Goal: Task Accomplishment & Management: Use online tool/utility

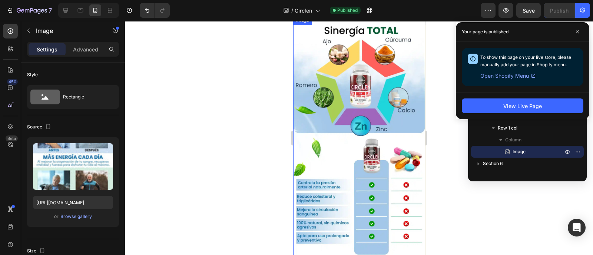
scroll to position [886, 0]
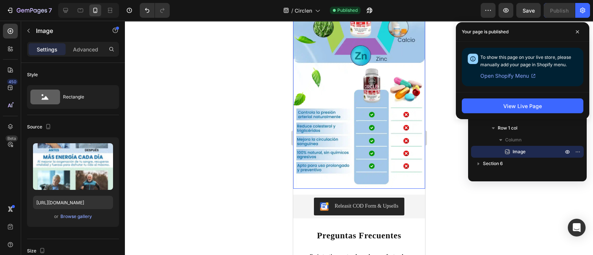
click at [371, 113] on img at bounding box center [359, 71] width 132 height 234
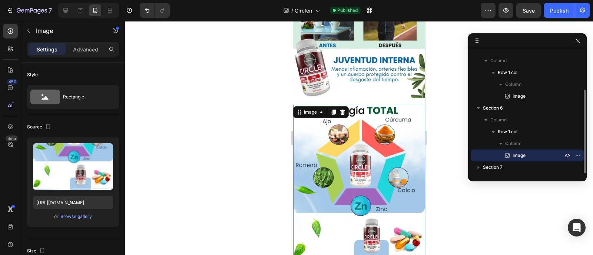
scroll to position [747, 0]
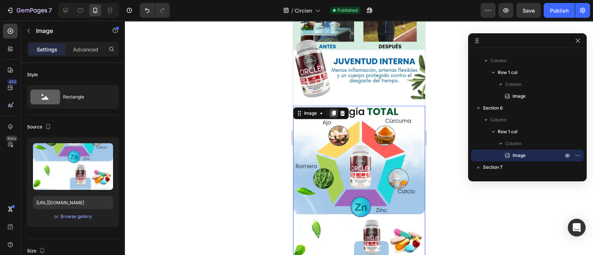
click at [332, 111] on icon at bounding box center [333, 113] width 4 height 5
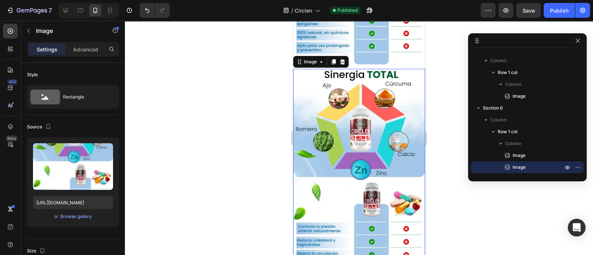
scroll to position [1015, 0]
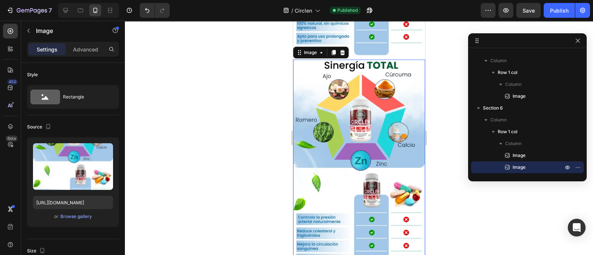
click at [366, 91] on img at bounding box center [359, 177] width 132 height 234
click at [93, 201] on input "[URL][DOMAIN_NAME]" at bounding box center [73, 202] width 80 height 13
paste input "6_11zon_3__11zon.webp?v=1756256659"
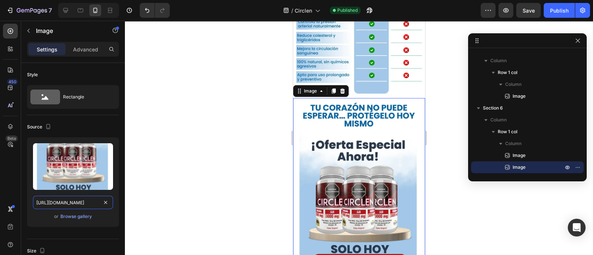
scroll to position [969, 0]
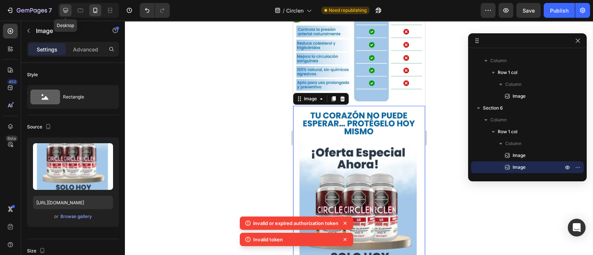
click at [66, 14] on icon at bounding box center [65, 10] width 7 height 7
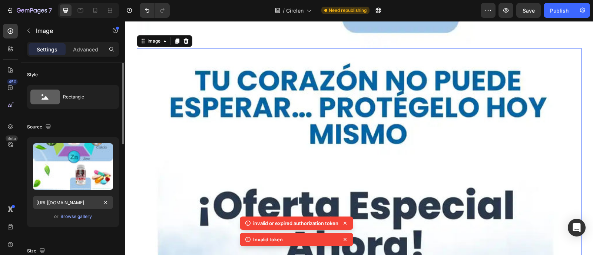
scroll to position [1609, 0]
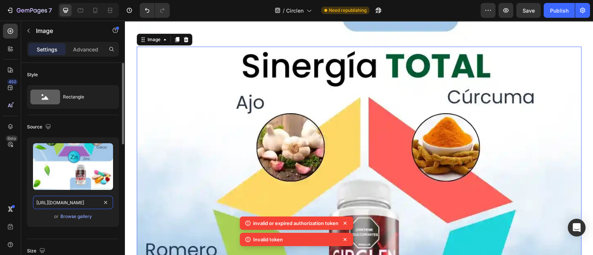
click at [84, 203] on input "[URL][DOMAIN_NAME]" at bounding box center [73, 202] width 80 height 13
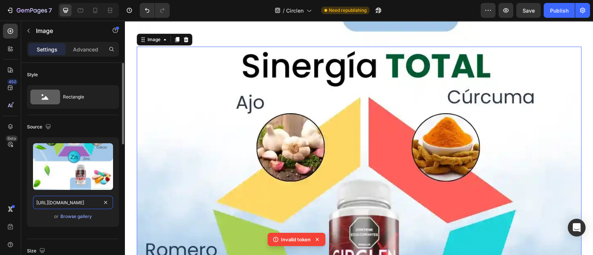
paste input "6_11zon_3__11zon.webp?v=1756256659"
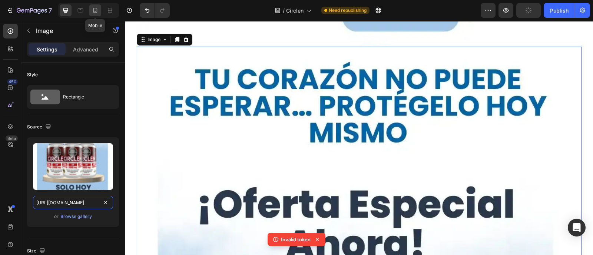
type input "[URL][DOMAIN_NAME]"
click at [97, 14] on icon at bounding box center [94, 10] width 7 height 7
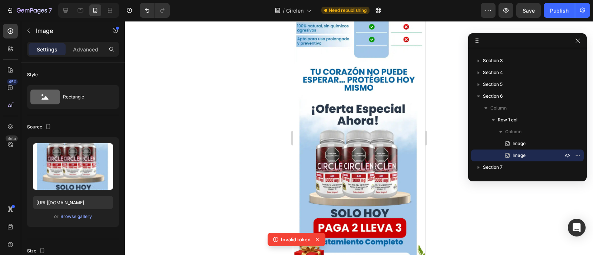
scroll to position [982, 0]
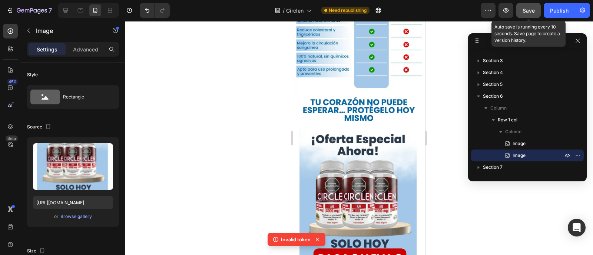
click at [539, 10] on button "Save" at bounding box center [528, 10] width 24 height 15
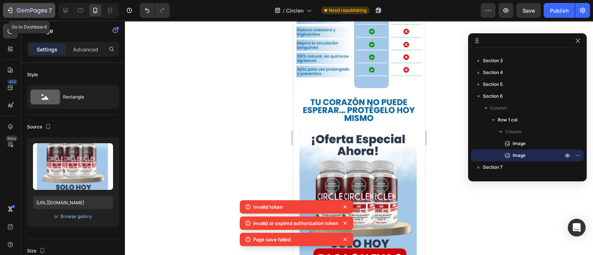
click at [16, 10] on div "7" at bounding box center [29, 10] width 46 height 9
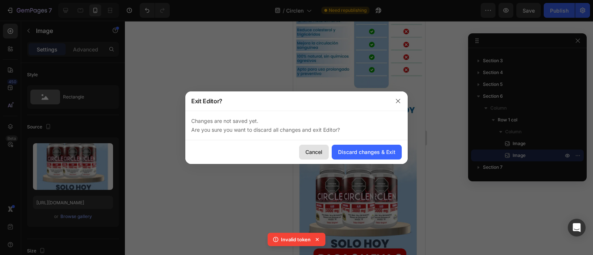
click at [304, 152] on button "Cancel" at bounding box center [314, 152] width 30 height 15
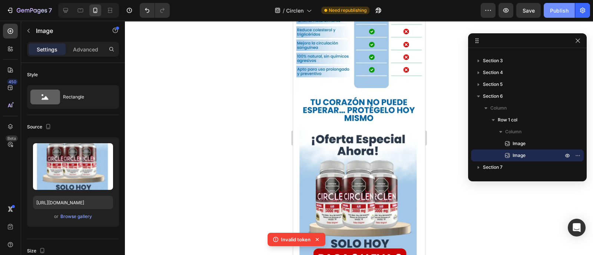
click at [554, 11] on div "Publish" at bounding box center [559, 11] width 19 height 8
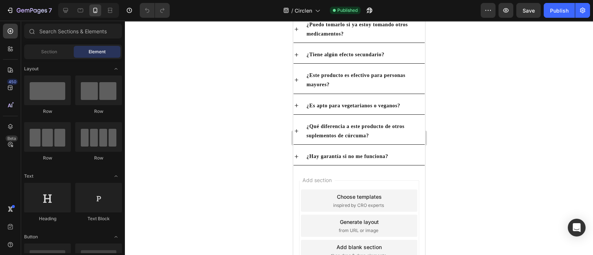
scroll to position [1212, 0]
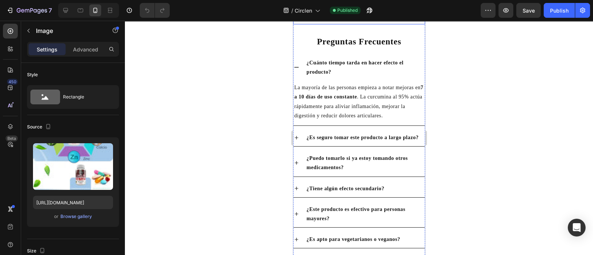
scroll to position [1063, 0]
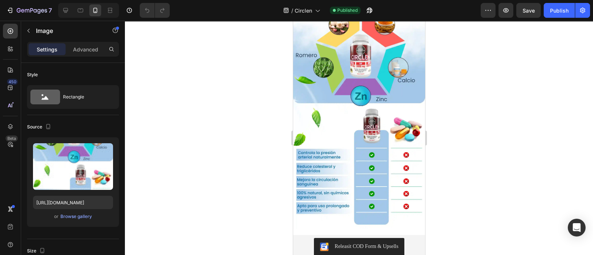
click at [371, 123] on img at bounding box center [359, 112] width 132 height 234
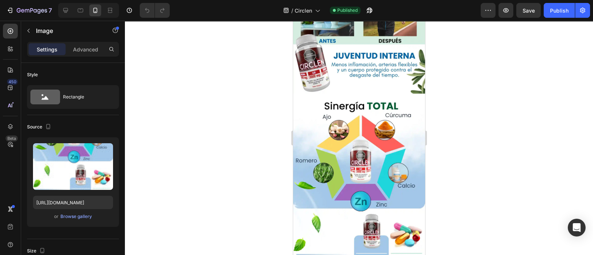
click at [375, 100] on img at bounding box center [359, 217] width 132 height 234
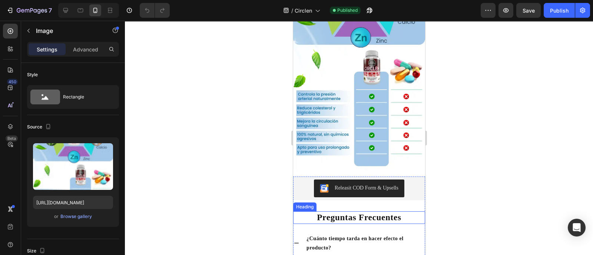
scroll to position [1249, 0]
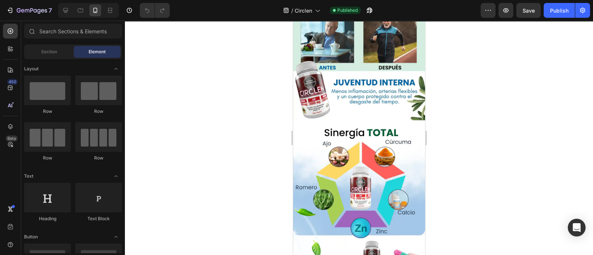
drag, startPoint x: 421, startPoint y: 192, endPoint x: 719, endPoint y: 171, distance: 298.6
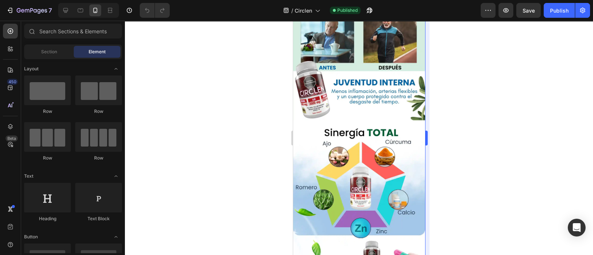
scroll to position [792, 0]
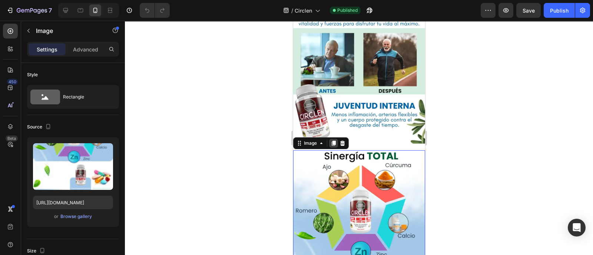
click at [334, 140] on icon at bounding box center [333, 143] width 6 height 6
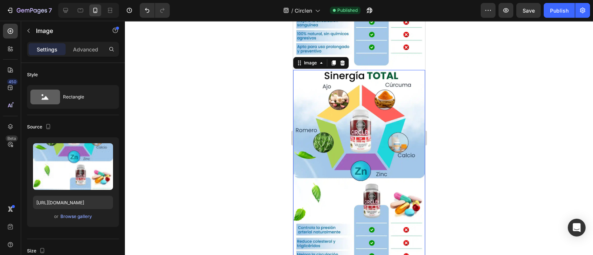
scroll to position [1104, 0]
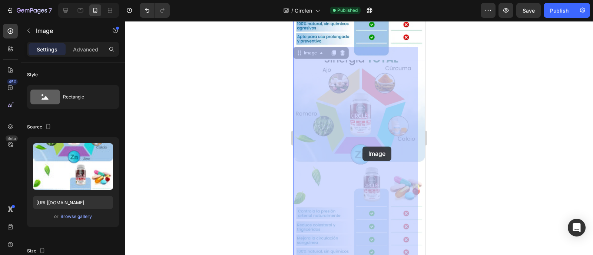
drag, startPoint x: 363, startPoint y: 72, endPoint x: 364, endPoint y: 119, distance: 47.4
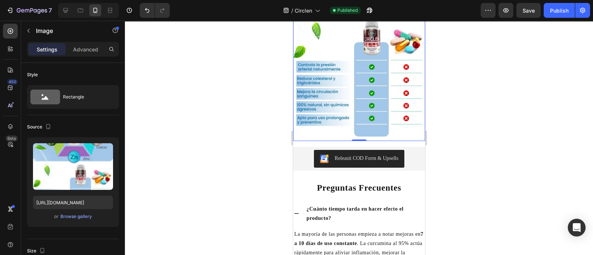
scroll to position [1243, 0]
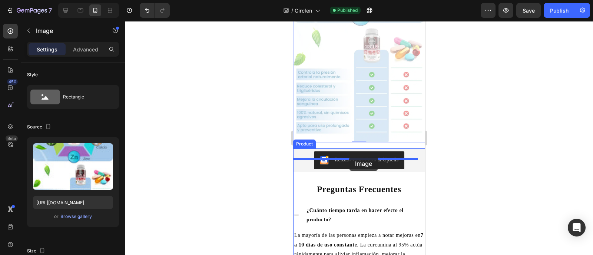
drag, startPoint x: 343, startPoint y: 45, endPoint x: 349, endPoint y: 157, distance: 111.6
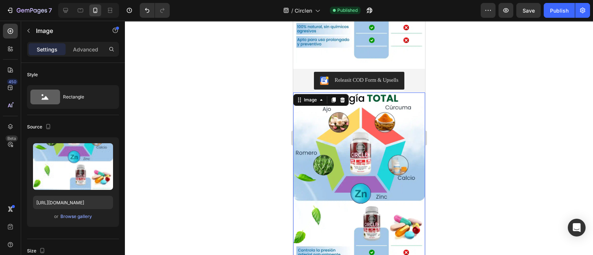
scroll to position [1104, 0]
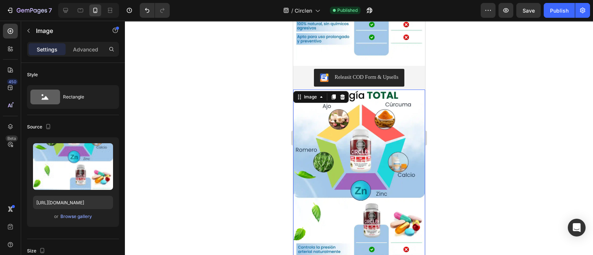
click at [366, 134] on img at bounding box center [359, 207] width 132 height 234
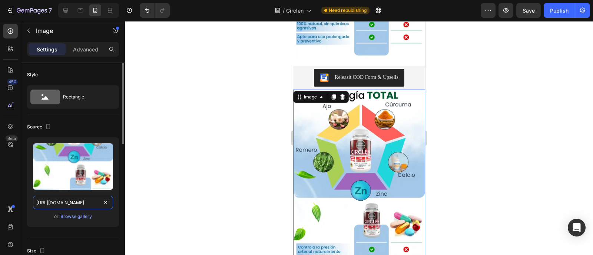
click at [89, 205] on input "[URL][DOMAIN_NAME]" at bounding box center [73, 202] width 80 height 13
paste input "6_11zon_3__11zon.webp?v=1756256659"
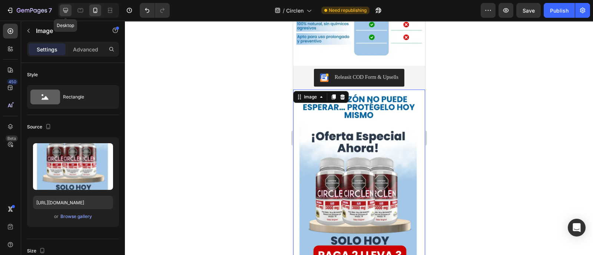
click at [68, 14] on icon at bounding box center [65, 10] width 7 height 7
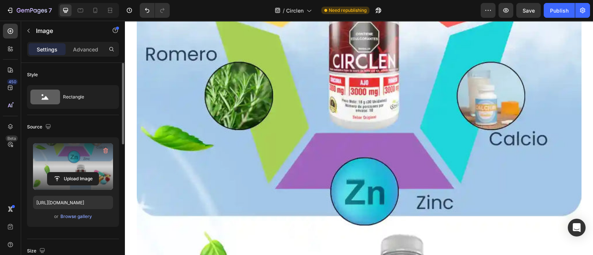
scroll to position [1129, 0]
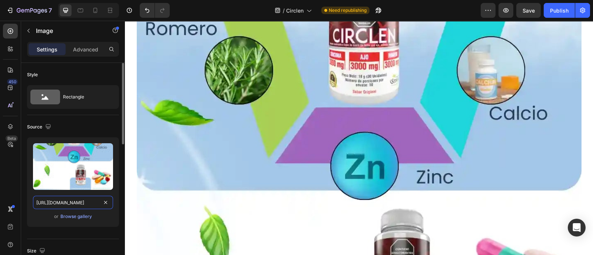
click at [81, 204] on input "[URL][DOMAIN_NAME]" at bounding box center [73, 202] width 80 height 13
paste input "6_11zon_3__11zon.webp?v=1756256659"
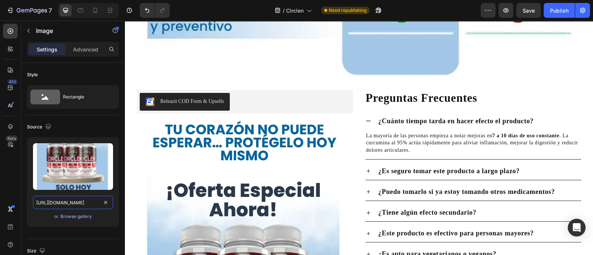
scroll to position [1639, 0]
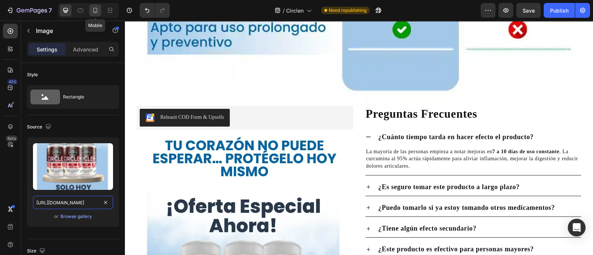
type input "[URL][DOMAIN_NAME]"
click at [96, 7] on icon at bounding box center [94, 10] width 7 height 7
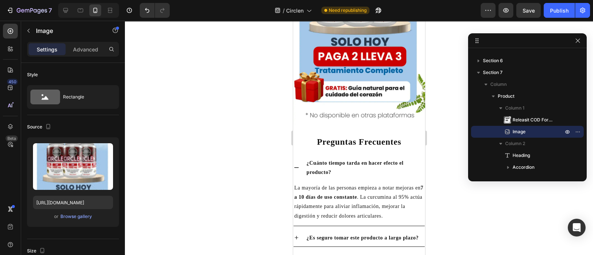
scroll to position [1022, 0]
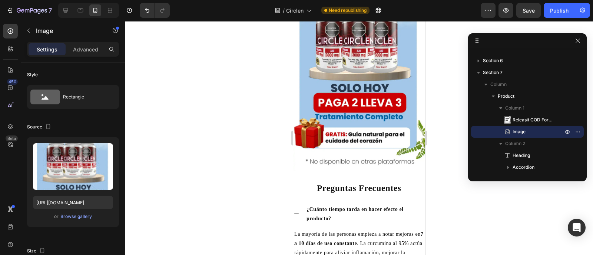
click at [353, 93] on img at bounding box center [359, 54] width 132 height 234
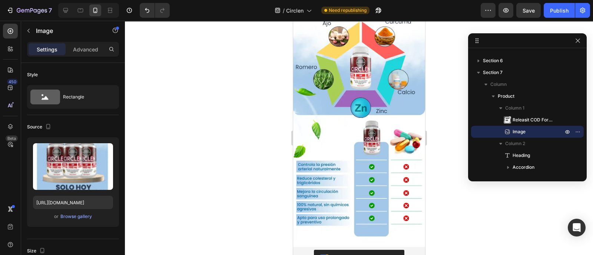
scroll to position [837, 0]
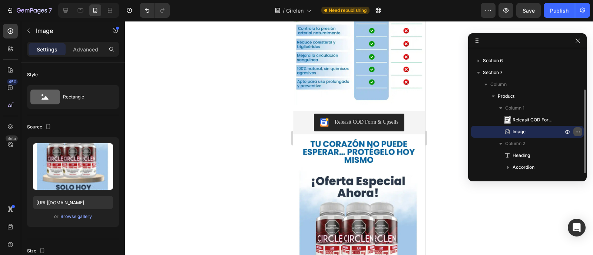
click at [577, 133] on icon "button" at bounding box center [577, 132] width 6 height 6
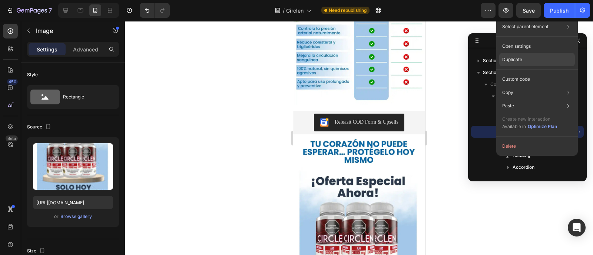
click at [527, 73] on div "Duplicate" at bounding box center [537, 79] width 76 height 13
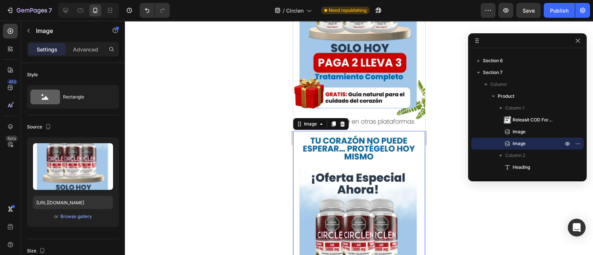
scroll to position [1041, 0]
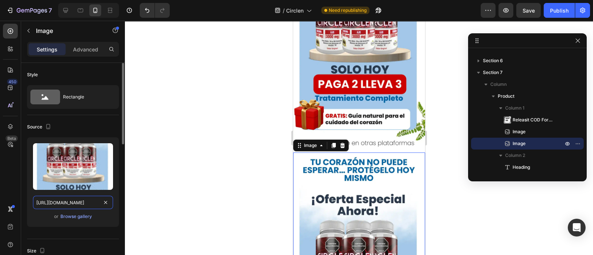
click at [66, 199] on input "[URL][DOMAIN_NAME]" at bounding box center [73, 202] width 80 height 13
paste input "7_11zon_1"
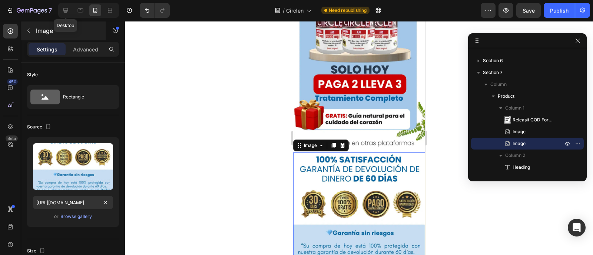
click at [62, 8] on icon at bounding box center [65, 10] width 7 height 7
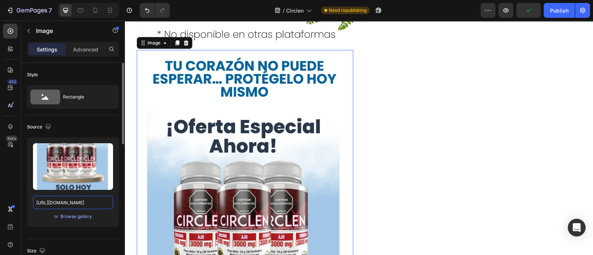
click at [88, 204] on input "[URL][DOMAIN_NAME]" at bounding box center [73, 202] width 80 height 13
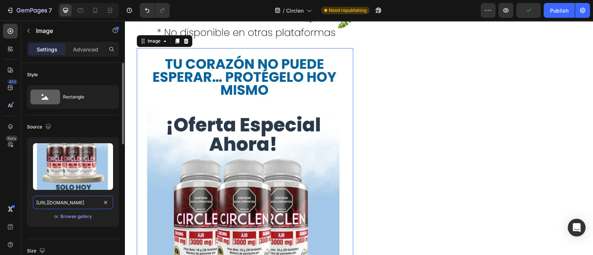
scroll to position [1322, 0]
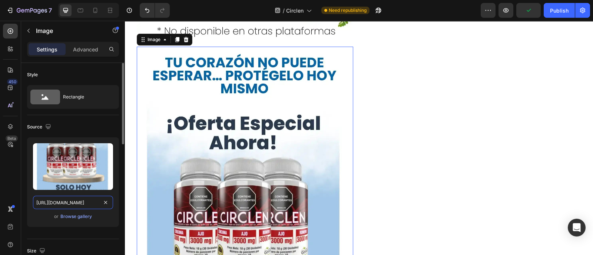
paste input "7_11zon_1"
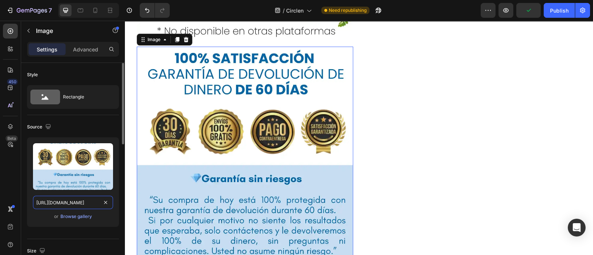
scroll to position [0, 134]
type input "[URL][DOMAIN_NAME]"
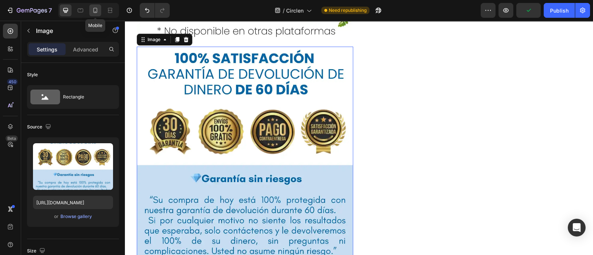
click at [94, 10] on icon at bounding box center [94, 10] width 7 height 7
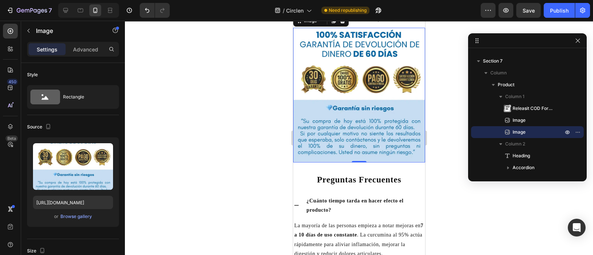
scroll to position [1180, 0]
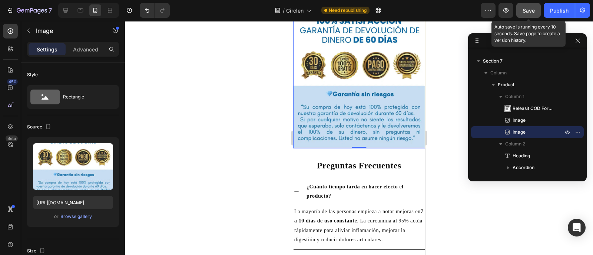
click at [536, 10] on button "Save" at bounding box center [528, 10] width 24 height 15
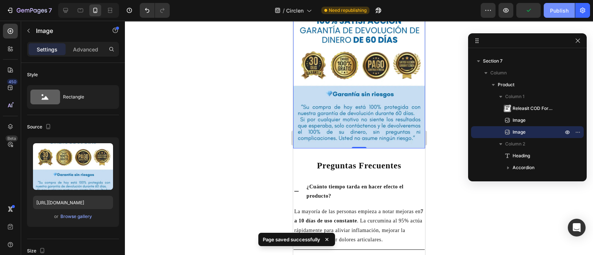
click at [565, 14] on div "Publish" at bounding box center [559, 11] width 19 height 8
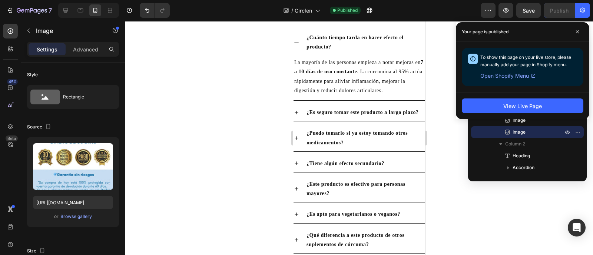
scroll to position [1365, 0]
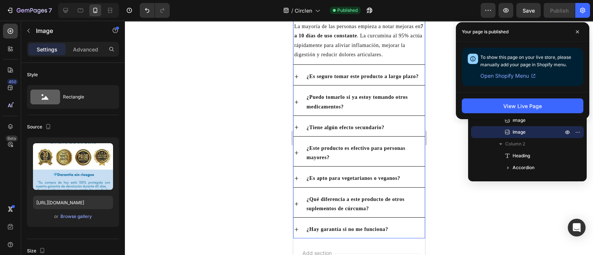
click at [338, 81] on p "¿Es seguro tomar este producto a largo plazo?" at bounding box center [362, 76] width 112 height 9
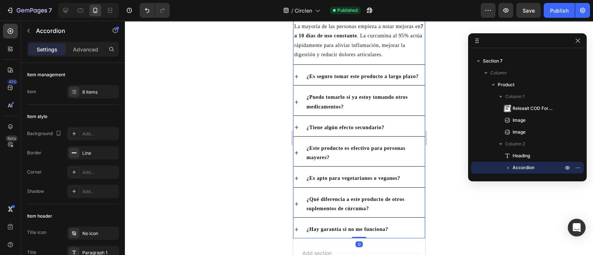
click at [296, 79] on icon at bounding box center [296, 77] width 4 height 4
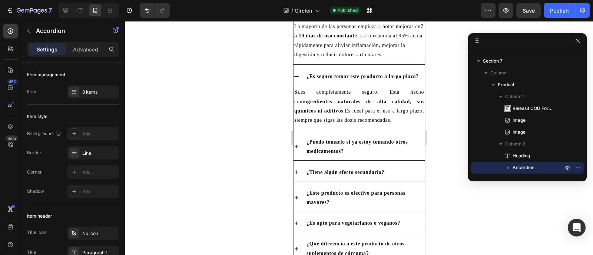
click at [298, 79] on icon at bounding box center [296, 77] width 6 height 6
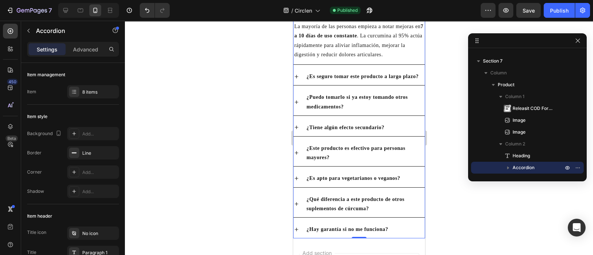
click at [297, 105] on icon at bounding box center [296, 102] width 6 height 6
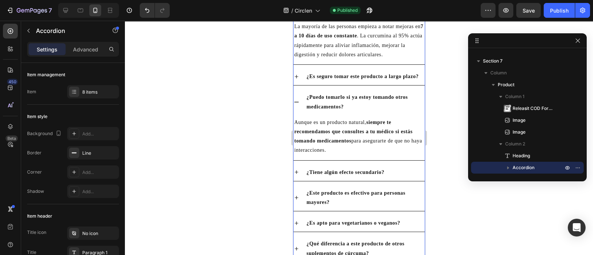
click at [297, 105] on icon at bounding box center [296, 102] width 6 height 6
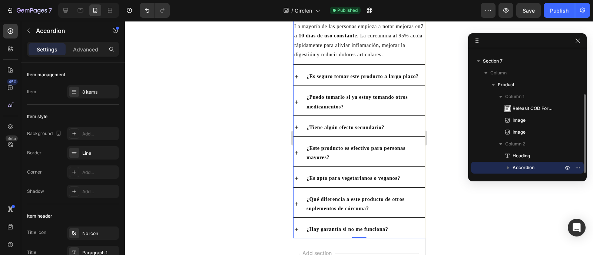
click at [505, 169] on icon "button" at bounding box center [507, 167] width 7 height 7
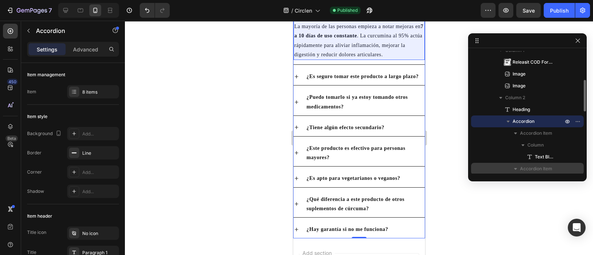
scroll to position [160, 0]
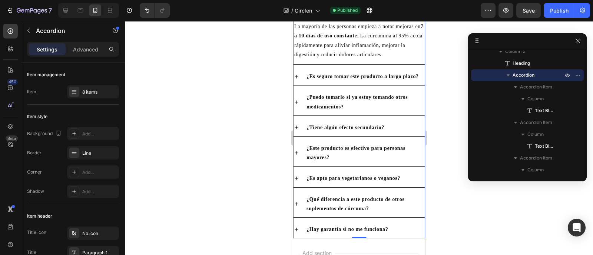
click at [388, 111] on p "¿Puedo tomarlo si ya estoy tomando otros medicamentos?" at bounding box center [364, 102] width 117 height 19
drag, startPoint x: 303, startPoint y: 98, endPoint x: 309, endPoint y: 99, distance: 6.8
click at [310, 100] on div "¿Puedo tomarlo si ya estoy tomando otros medicamentos?" at bounding box center [358, 102] width 131 height 27
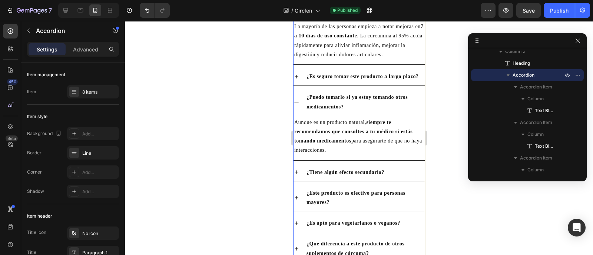
click at [299, 97] on div "¿Puedo tomarlo si ya estoy tomando otros medicamentos?" at bounding box center [358, 102] width 131 height 27
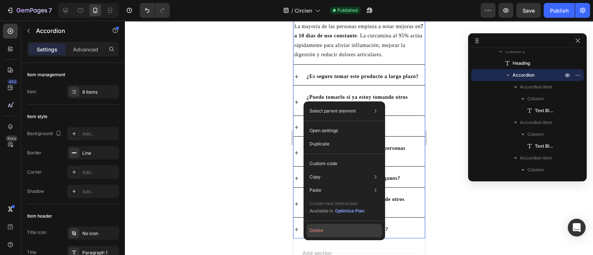
click at [328, 234] on button "Delete" at bounding box center [344, 230] width 76 height 13
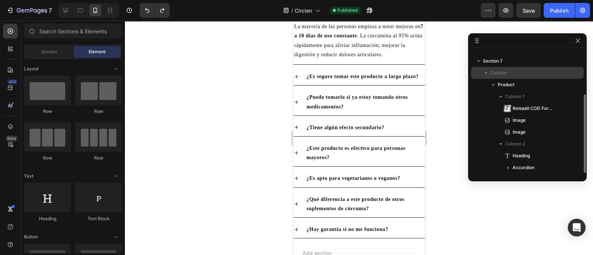
scroll to position [21, 0]
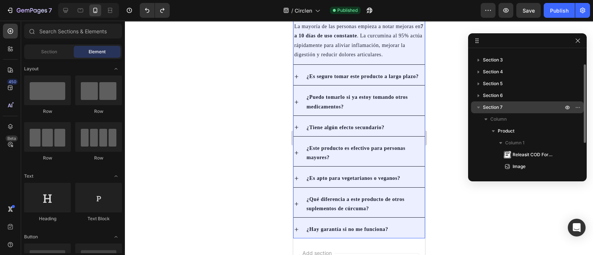
click at [478, 109] on icon "button" at bounding box center [477, 107] width 7 height 7
click at [479, 111] on icon "button" at bounding box center [477, 107] width 7 height 7
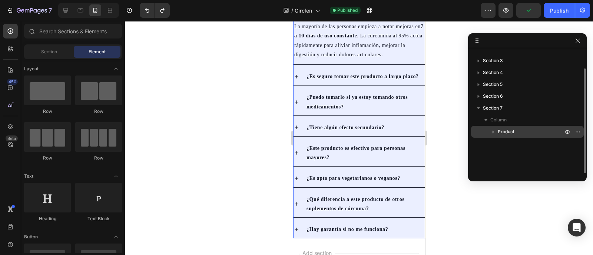
click at [492, 134] on icon "button" at bounding box center [492, 131] width 7 height 7
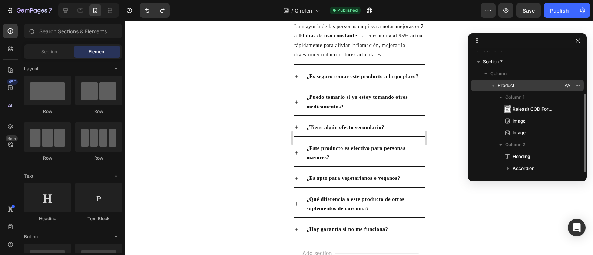
scroll to position [67, 0]
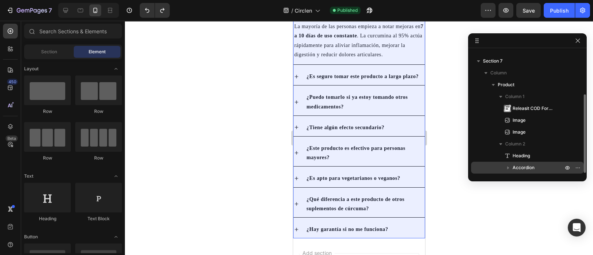
click at [507, 167] on icon "button" at bounding box center [507, 167] width 7 height 7
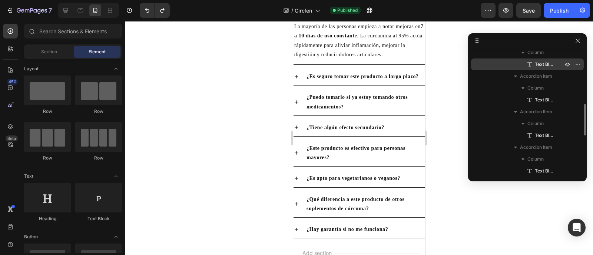
scroll to position [160, 0]
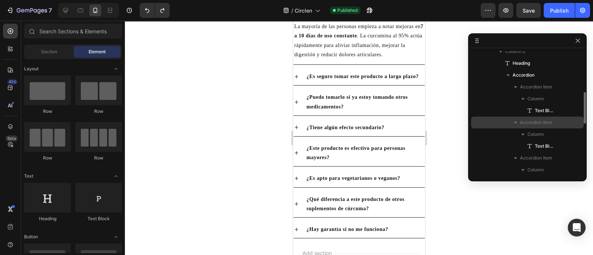
click at [513, 123] on icon "button" at bounding box center [515, 122] width 7 height 7
drag, startPoint x: 556, startPoint y: 123, endPoint x: 518, endPoint y: 124, distance: 37.8
click at [518, 124] on div "Accordion Item" at bounding box center [527, 123] width 107 height 12
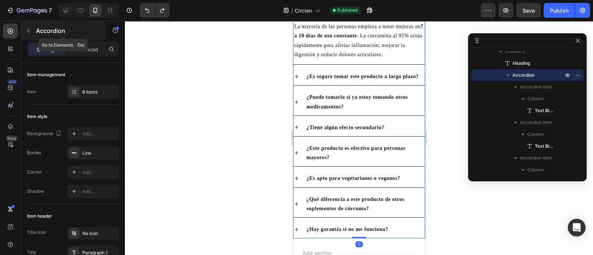
click at [26, 31] on icon "button" at bounding box center [29, 31] width 6 height 6
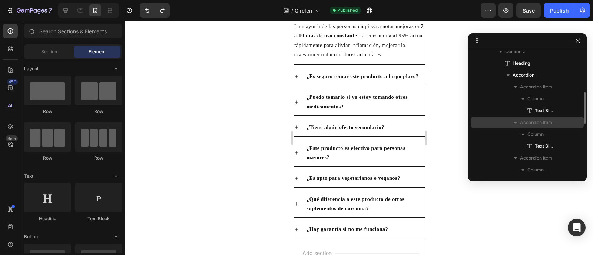
click at [533, 121] on span "Accordion Item" at bounding box center [536, 122] width 32 height 7
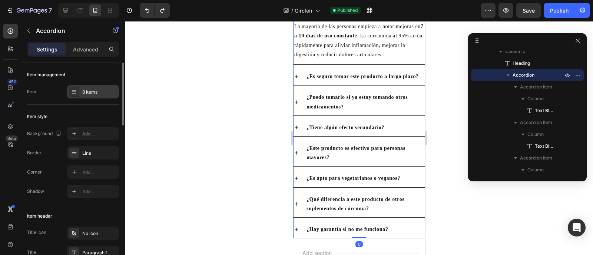
click at [76, 94] on icon at bounding box center [74, 92] width 6 height 6
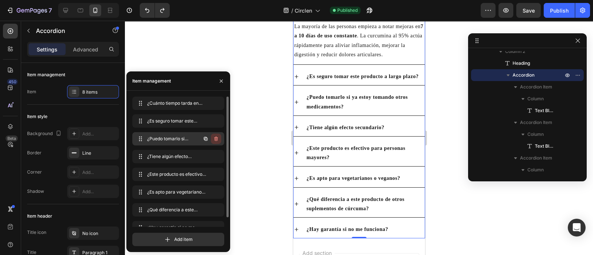
click at [216, 139] on icon "button" at bounding box center [216, 139] width 6 height 6
click at [210, 140] on div "Delete" at bounding box center [211, 139] width 14 height 7
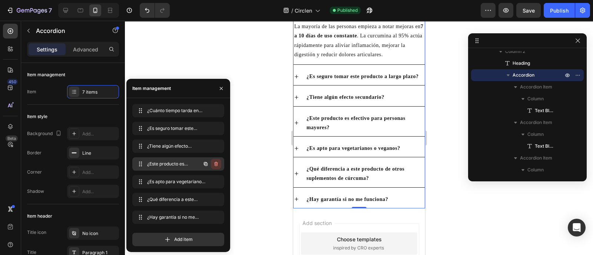
click at [216, 164] on icon "button" at bounding box center [216, 164] width 6 height 6
click at [213, 165] on div "Delete" at bounding box center [211, 164] width 14 height 7
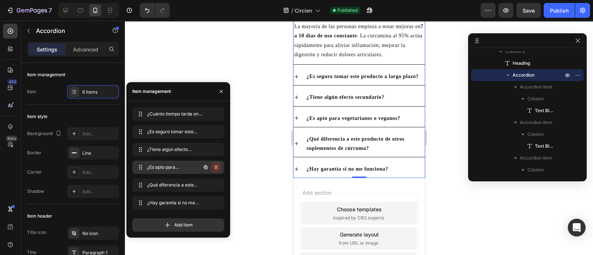
click at [217, 167] on icon "button" at bounding box center [216, 167] width 4 height 4
click at [209, 167] on div "Delete" at bounding box center [211, 167] width 14 height 7
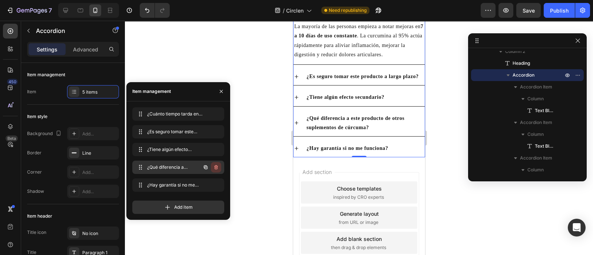
click at [217, 168] on icon "button" at bounding box center [216, 167] width 6 height 6
click at [216, 167] on div "Delete" at bounding box center [211, 167] width 14 height 7
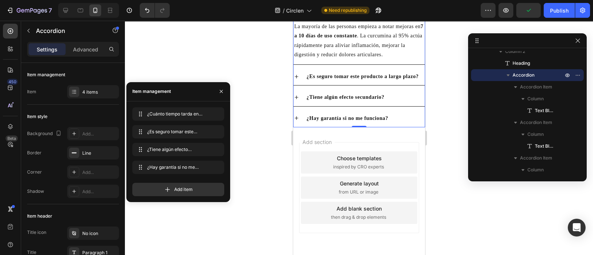
click at [297, 120] on icon at bounding box center [296, 118] width 4 height 4
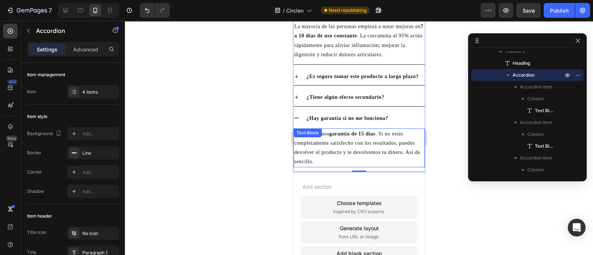
click at [339, 154] on p "¡Sí! Ofrecemos garantía de 15 días . Si no estás completamente satisfecho con l…" at bounding box center [359, 147] width 130 height 37
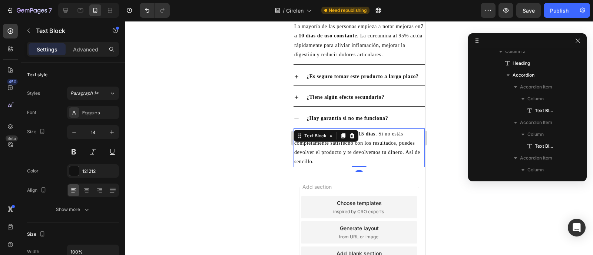
click at [374, 137] on strong "garantía de 15 días" at bounding box center [352, 134] width 46 height 6
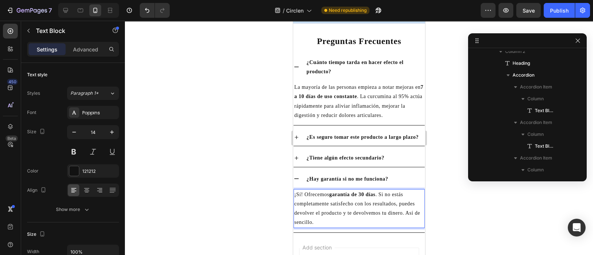
scroll to position [1319, 0]
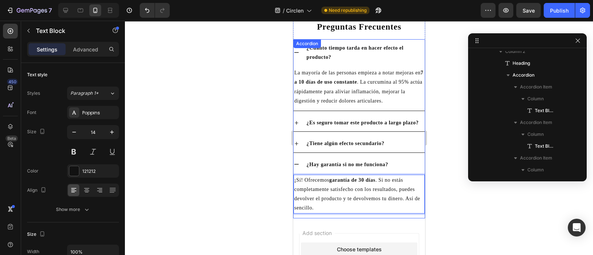
click at [297, 147] on icon at bounding box center [296, 144] width 6 height 6
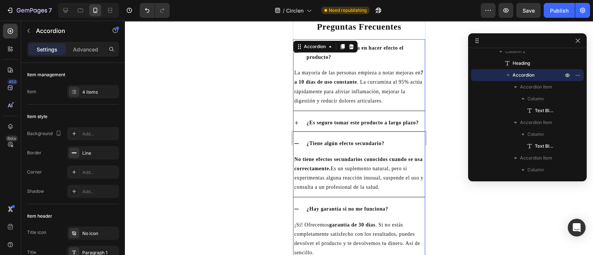
click at [296, 125] on icon at bounding box center [296, 123] width 4 height 4
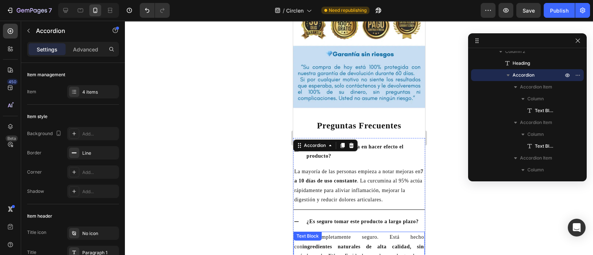
scroll to position [1133, 0]
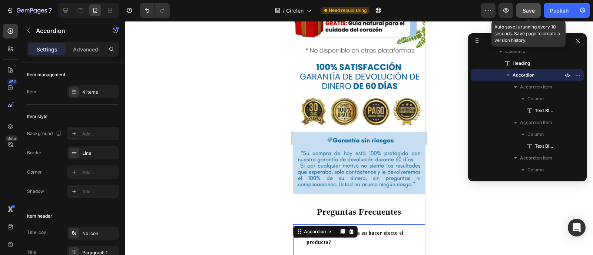
click at [529, 10] on span "Save" at bounding box center [528, 10] width 12 height 6
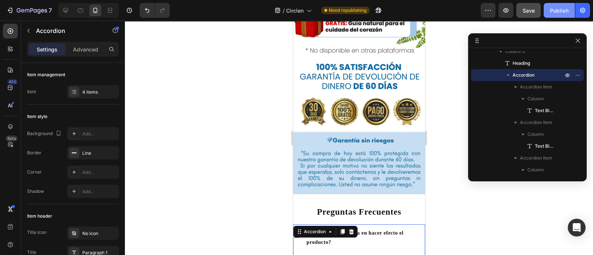
click at [562, 14] on div "Publish" at bounding box center [559, 11] width 19 height 8
click at [347, 173] on img at bounding box center [359, 127] width 132 height 135
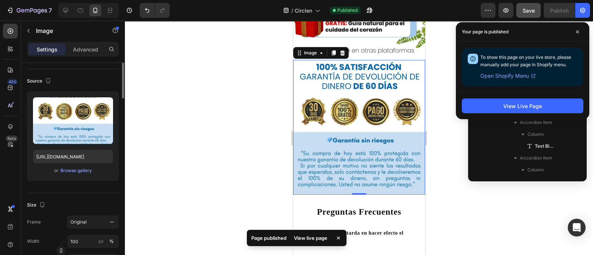
scroll to position [0, 0]
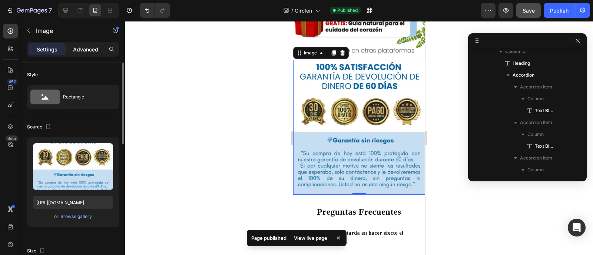
click at [87, 51] on p "Advanced" at bounding box center [85, 50] width 25 height 8
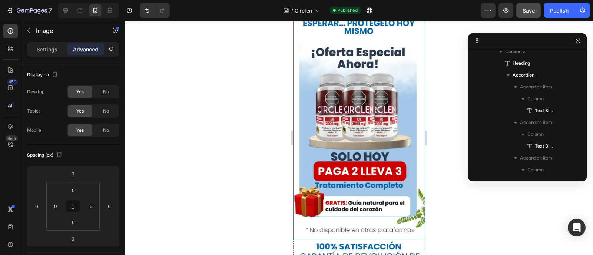
scroll to position [1242, 0]
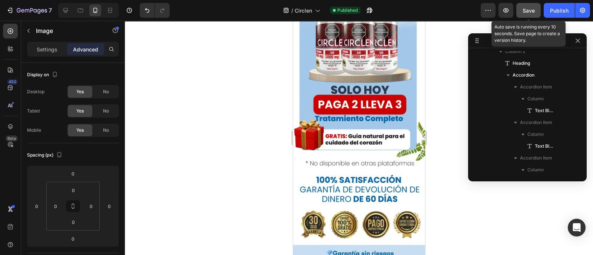
click at [520, 8] on button "Save" at bounding box center [528, 10] width 24 height 15
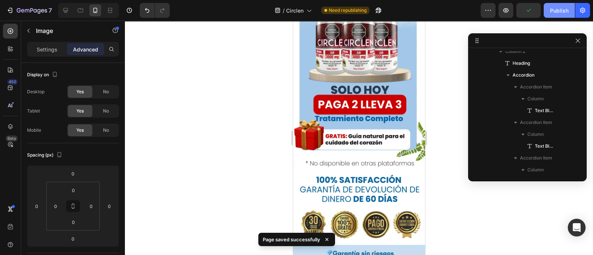
click at [555, 12] on div "Publish" at bounding box center [559, 11] width 19 height 8
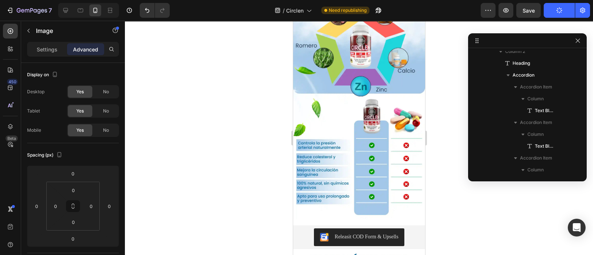
scroll to position [1010, 0]
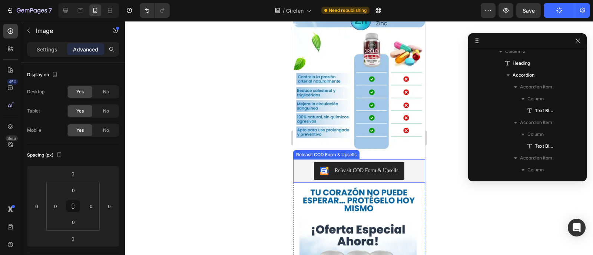
click at [406, 162] on div "Releasit COD Form & Upsells" at bounding box center [359, 171] width 126 height 18
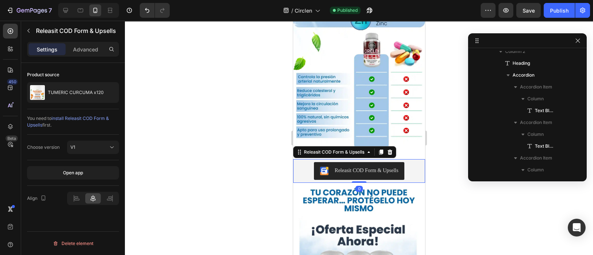
click at [404, 162] on button "Releasit COD Form & Upsells" at bounding box center [358, 171] width 90 height 18
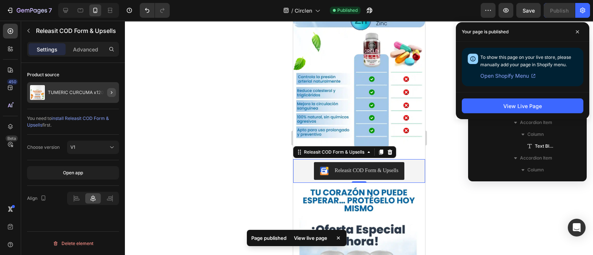
click at [110, 91] on icon "button" at bounding box center [112, 93] width 6 height 6
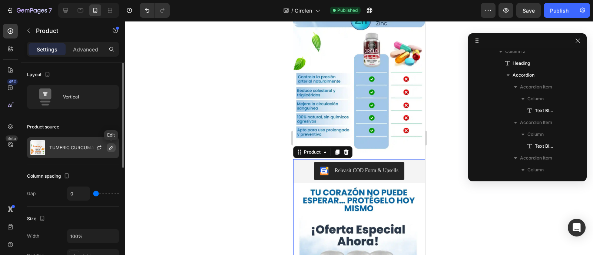
click at [111, 147] on icon "button" at bounding box center [111, 148] width 4 height 4
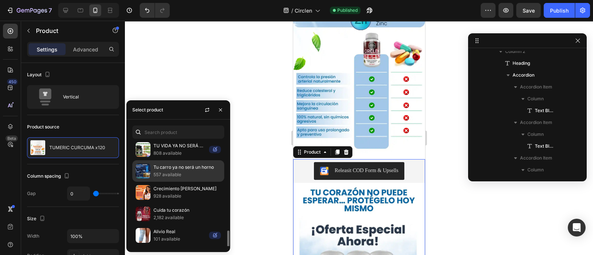
scroll to position [92, 0]
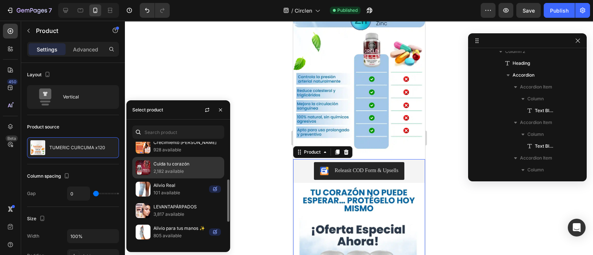
click at [169, 166] on p "Cuida tu corazón" at bounding box center [186, 163] width 67 height 7
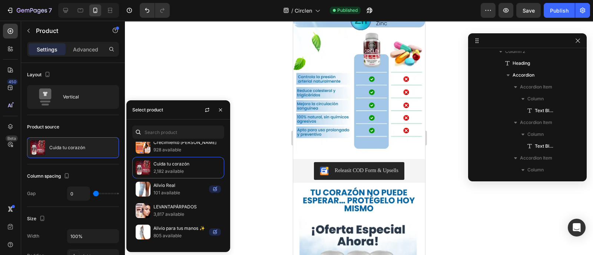
click at [281, 161] on div at bounding box center [359, 138] width 468 height 234
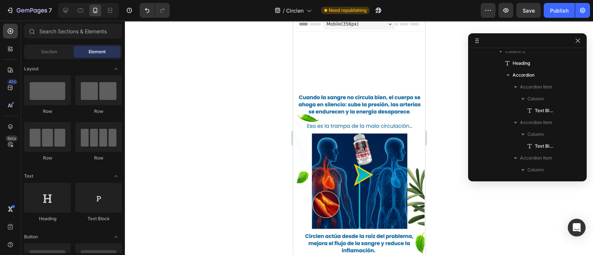
scroll to position [0, 0]
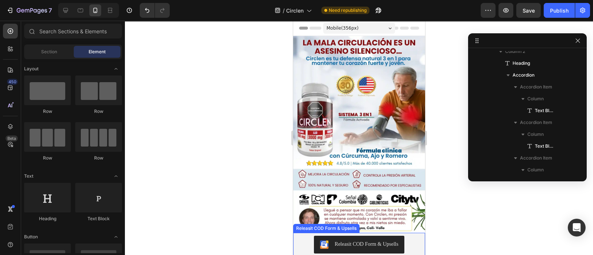
click at [370, 240] on div "Releasit COD Form & Upsells" at bounding box center [366, 244] width 64 height 8
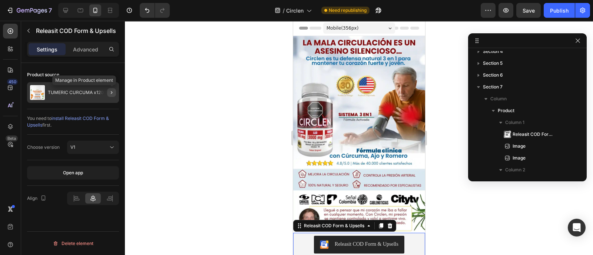
click at [111, 93] on icon "button" at bounding box center [112, 93] width 6 height 6
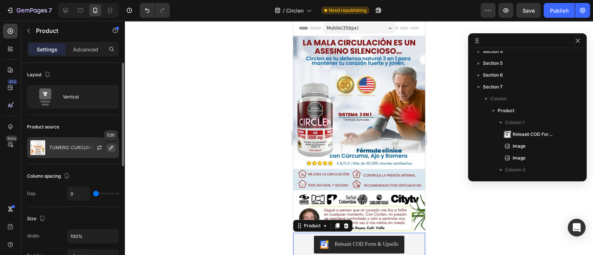
click at [113, 147] on icon "button" at bounding box center [111, 148] width 6 height 6
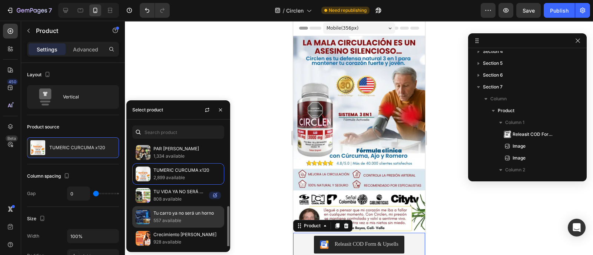
scroll to position [46, 0]
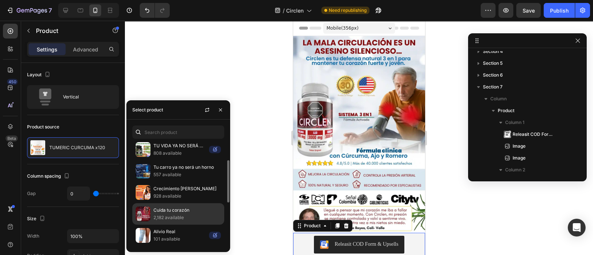
click at [169, 212] on p "Cuida tu corazón" at bounding box center [186, 210] width 67 height 7
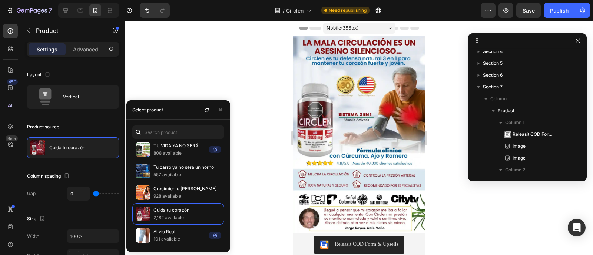
click at [247, 159] on div at bounding box center [359, 138] width 468 height 234
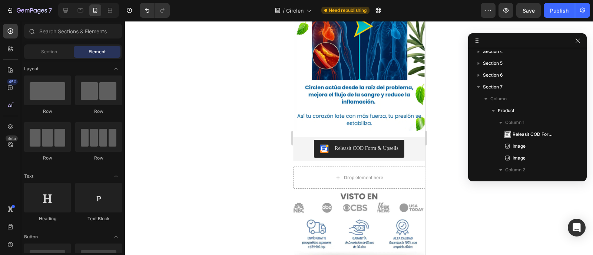
scroll to position [479, 0]
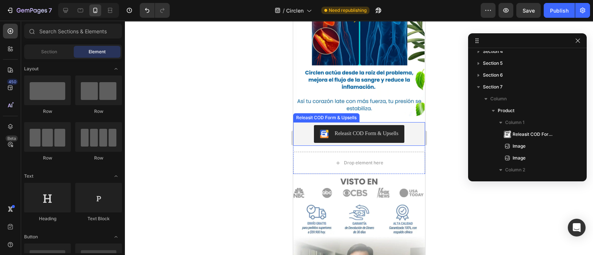
click at [393, 130] on div "Releasit COD Form & Upsells" at bounding box center [366, 134] width 64 height 8
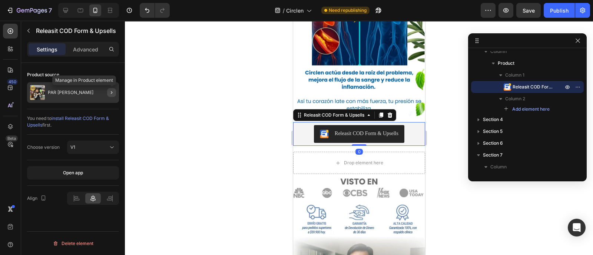
click at [112, 90] on icon "button" at bounding box center [112, 93] width 6 height 6
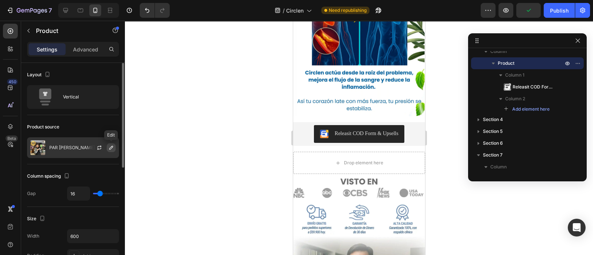
click at [111, 148] on icon "button" at bounding box center [111, 148] width 4 height 4
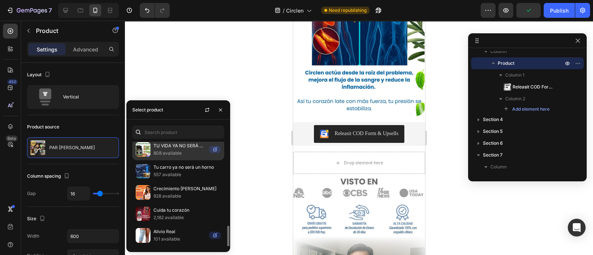
scroll to position [92, 0]
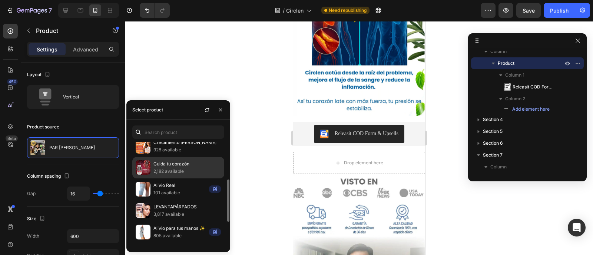
click at [167, 173] on p "2,182 available" at bounding box center [186, 171] width 67 height 7
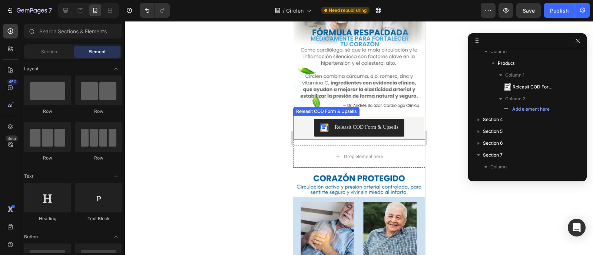
scroll to position [769, 0]
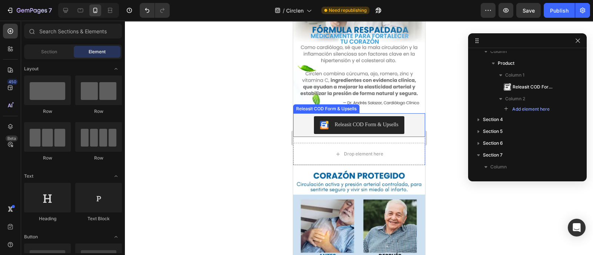
click at [385, 121] on div "Releasit COD Form & Upsells" at bounding box center [366, 125] width 64 height 8
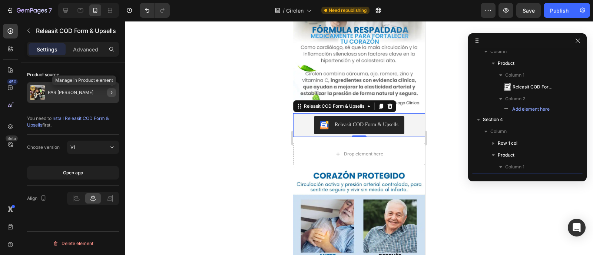
click at [114, 93] on icon "button" at bounding box center [112, 93] width 6 height 6
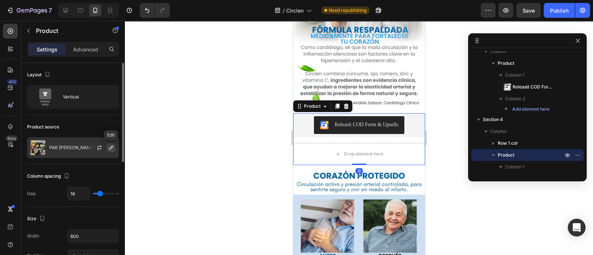
click at [113, 149] on icon "button" at bounding box center [111, 148] width 6 height 6
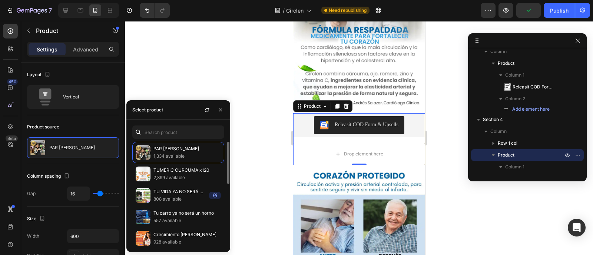
scroll to position [46, 0]
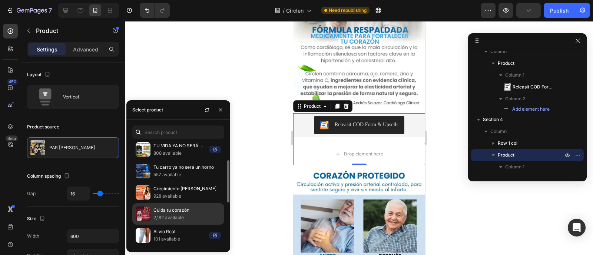
click at [184, 214] on p "2,182 available" at bounding box center [186, 217] width 67 height 7
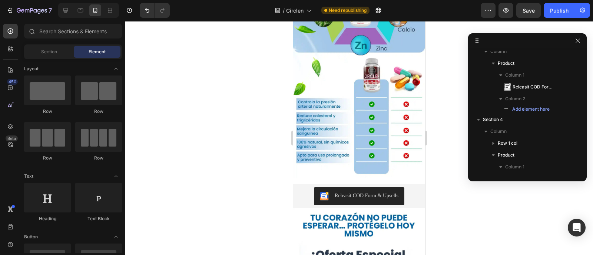
scroll to position [1209, 0]
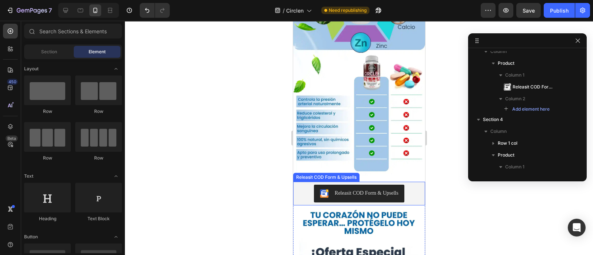
click at [380, 189] on div "Releasit COD Form & Upsells" at bounding box center [366, 193] width 64 height 8
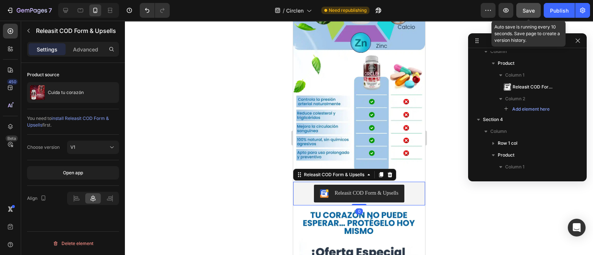
click at [537, 9] on button "Save" at bounding box center [528, 10] width 24 height 15
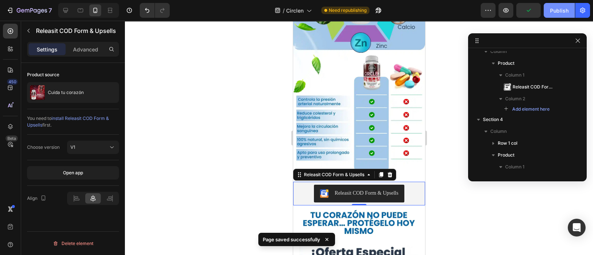
click at [559, 15] on button "Publish" at bounding box center [558, 10] width 31 height 15
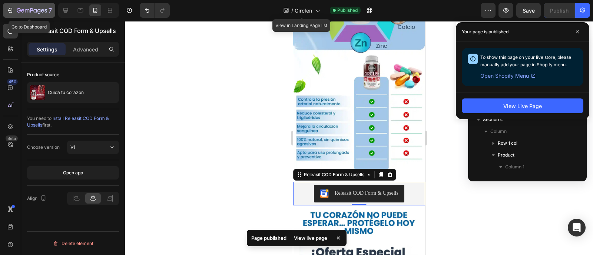
click at [12, 9] on icon "button" at bounding box center [9, 10] width 7 height 7
